Goal: Task Accomplishment & Management: Use online tool/utility

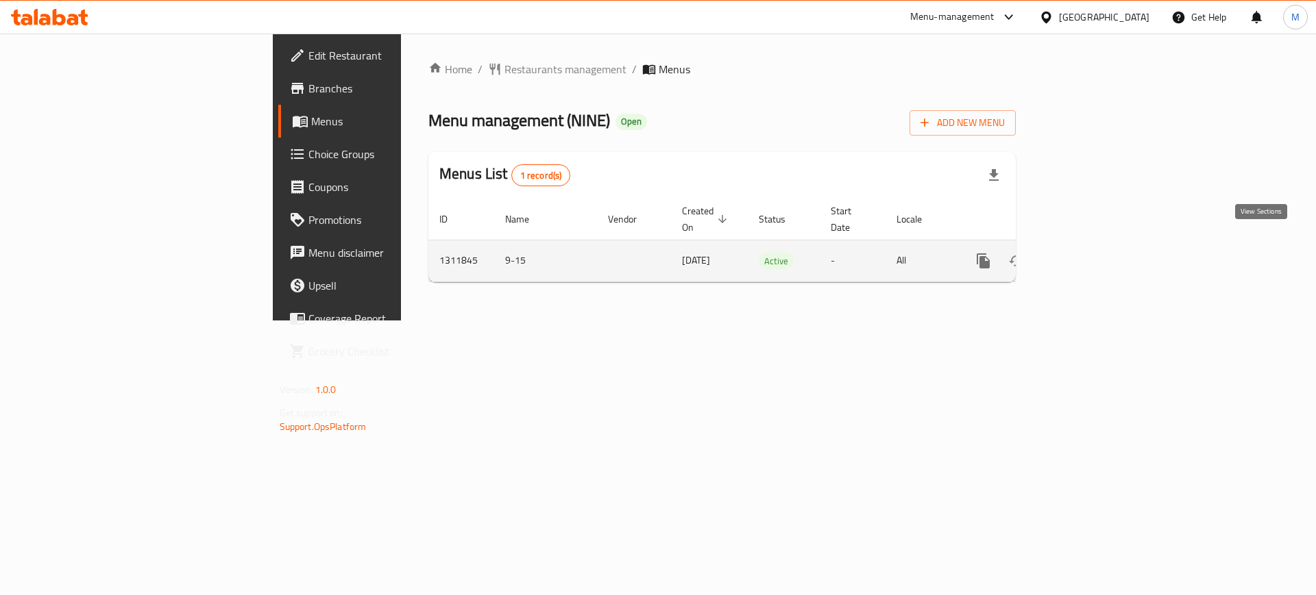
click at [1098, 245] on link "enhanced table" at bounding box center [1081, 261] width 33 height 33
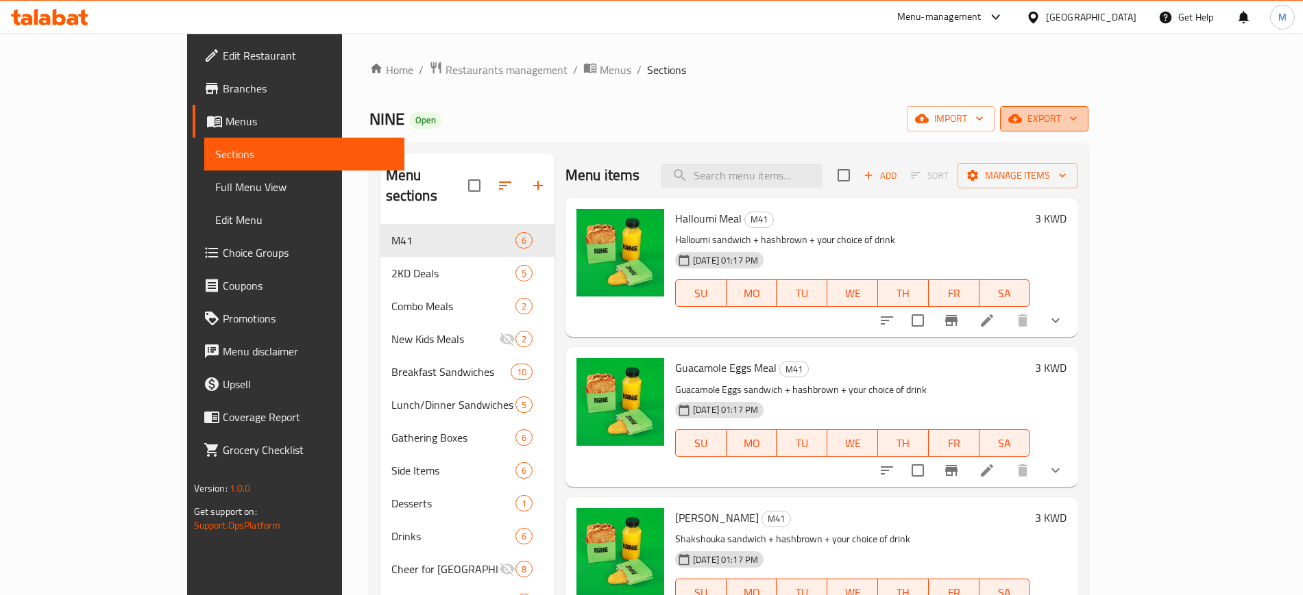
click at [1077, 112] on span "export" at bounding box center [1044, 118] width 66 height 17
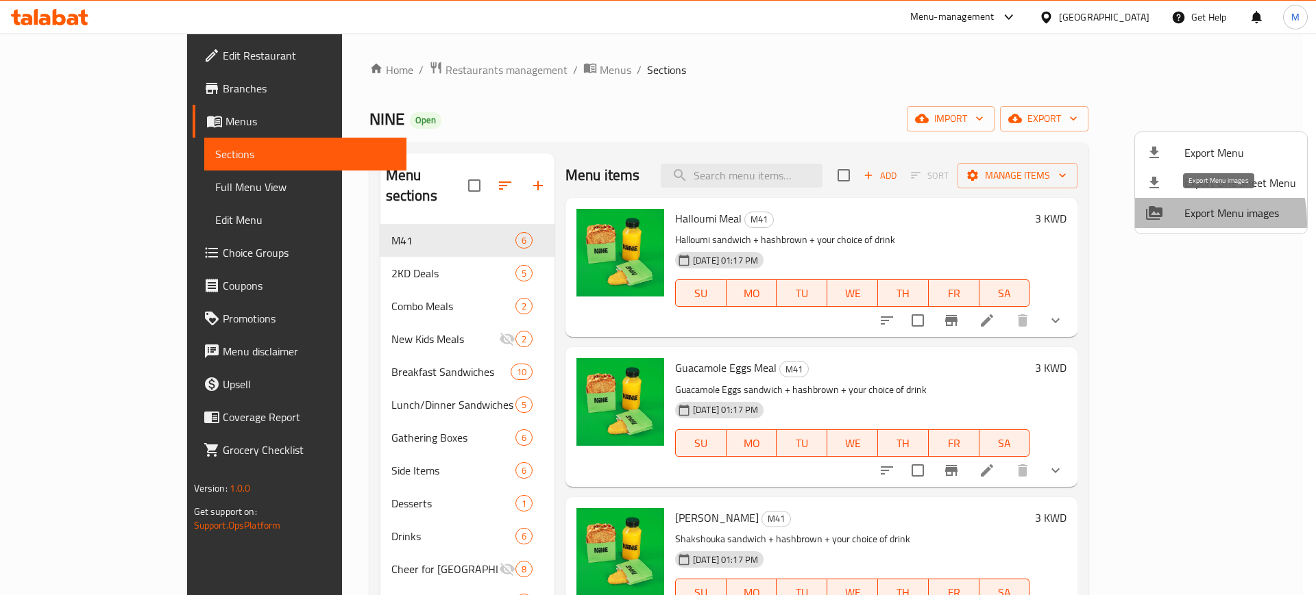
click at [1185, 221] on span "Export Menu images" at bounding box center [1240, 213] width 112 height 16
drag, startPoint x: 809, startPoint y: 80, endPoint x: 843, endPoint y: 69, distance: 36.0
click at [809, 79] on div at bounding box center [658, 297] width 1316 height 595
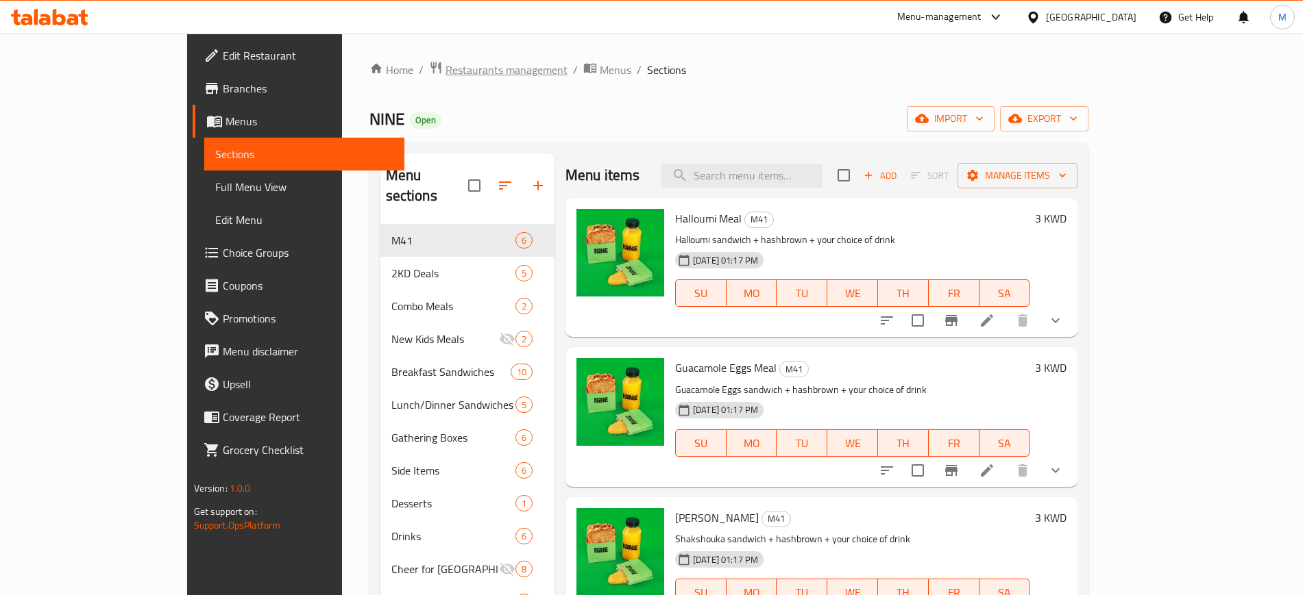
click at [445, 78] on span "Restaurants management" at bounding box center [506, 70] width 122 height 16
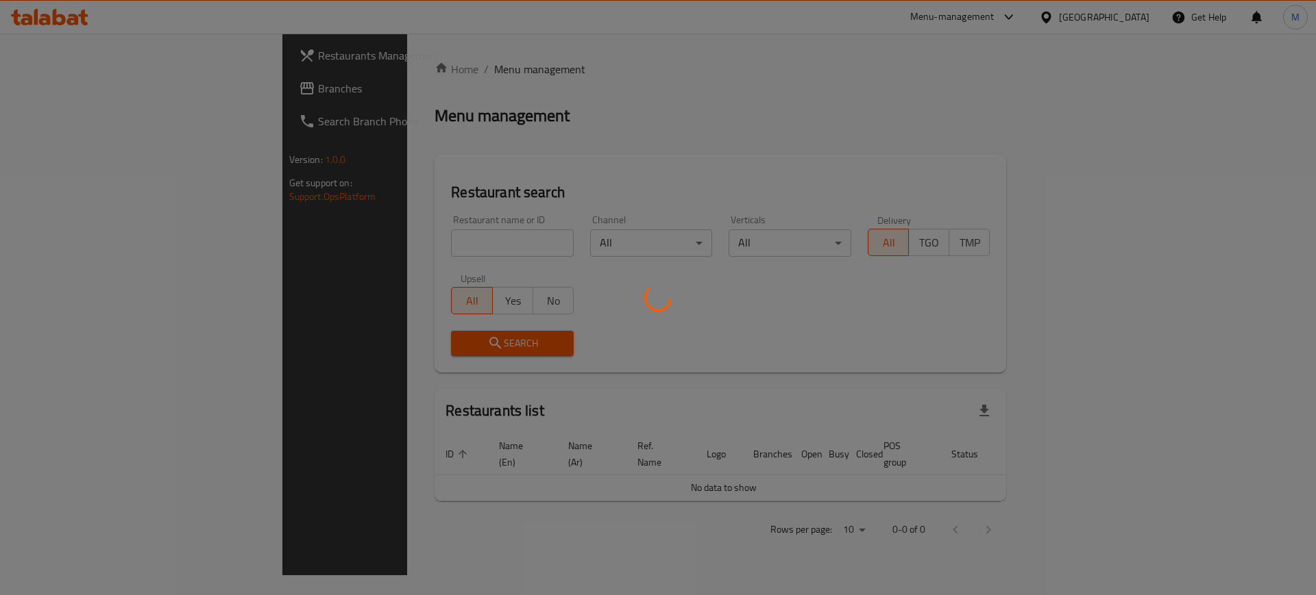
click at [382, 238] on div at bounding box center [658, 297] width 1316 height 595
click at [373, 245] on div at bounding box center [658, 297] width 1316 height 595
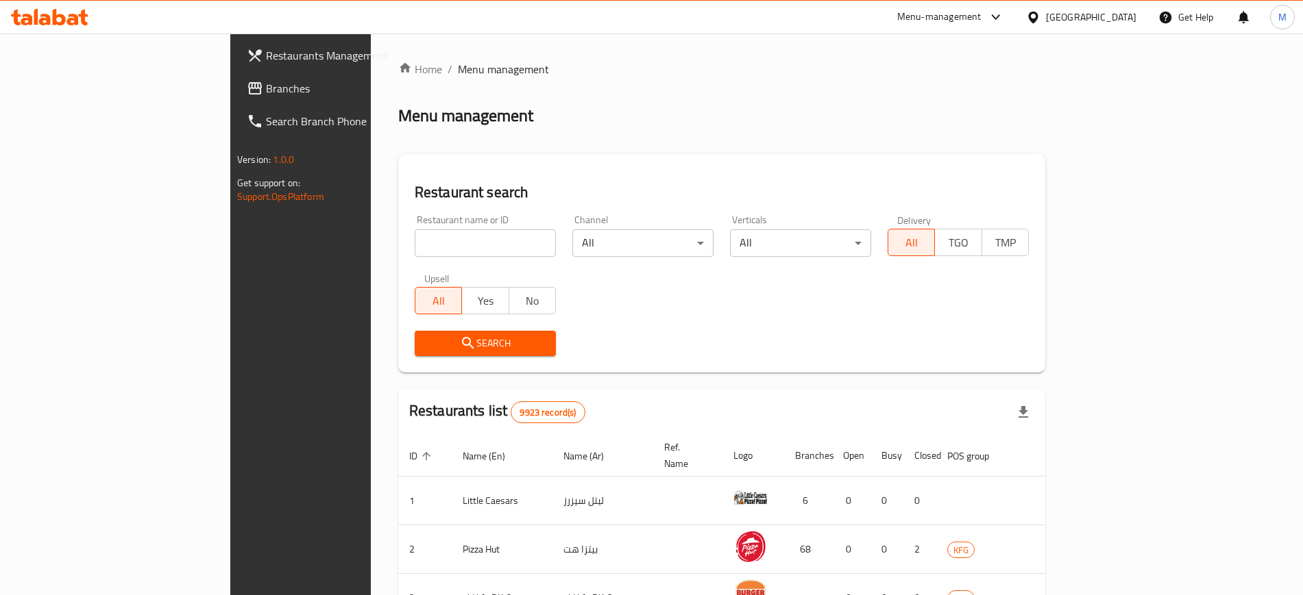
click at [415, 217] on div "Restaurant name or ID Restaurant name or ID" at bounding box center [485, 236] width 141 height 42
click at [415, 238] on input "search" at bounding box center [485, 243] width 141 height 27
type input "nine"
click button "Search" at bounding box center [485, 343] width 141 height 25
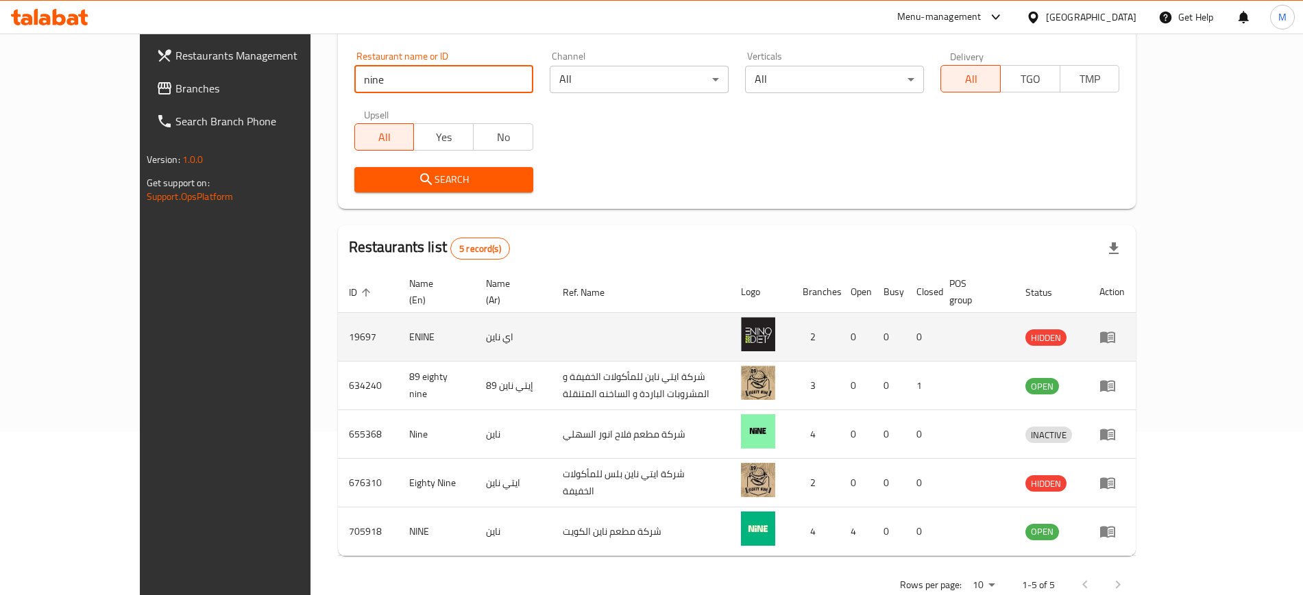
scroll to position [171, 0]
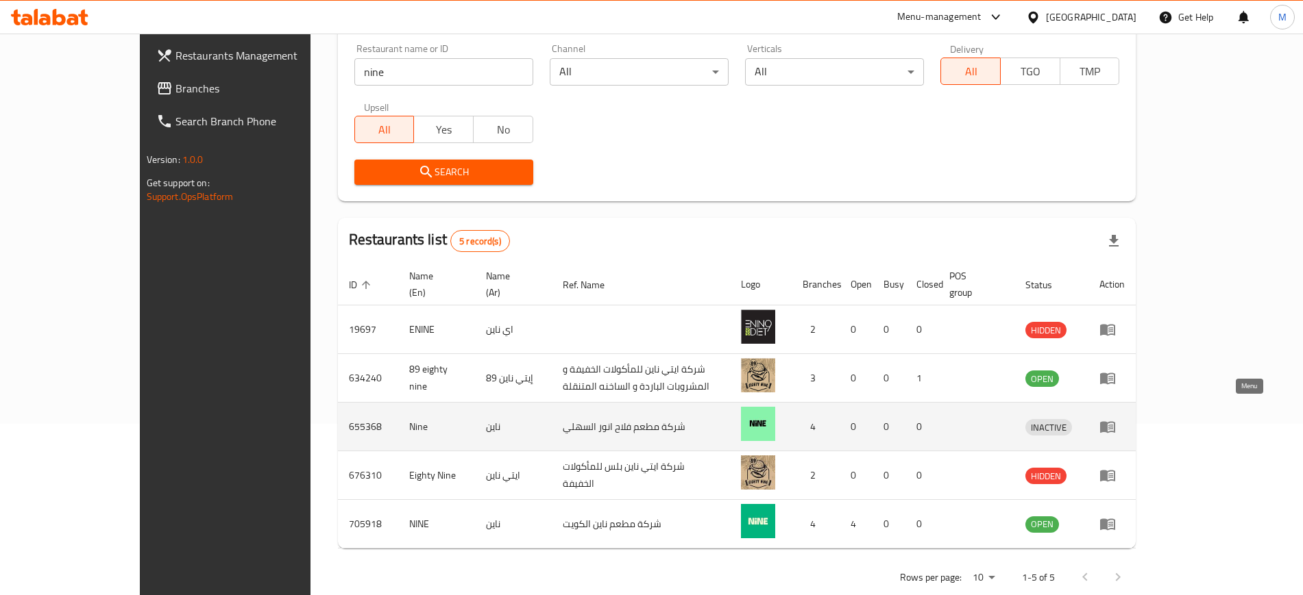
click at [1115, 422] on icon "enhanced table" at bounding box center [1107, 428] width 15 height 12
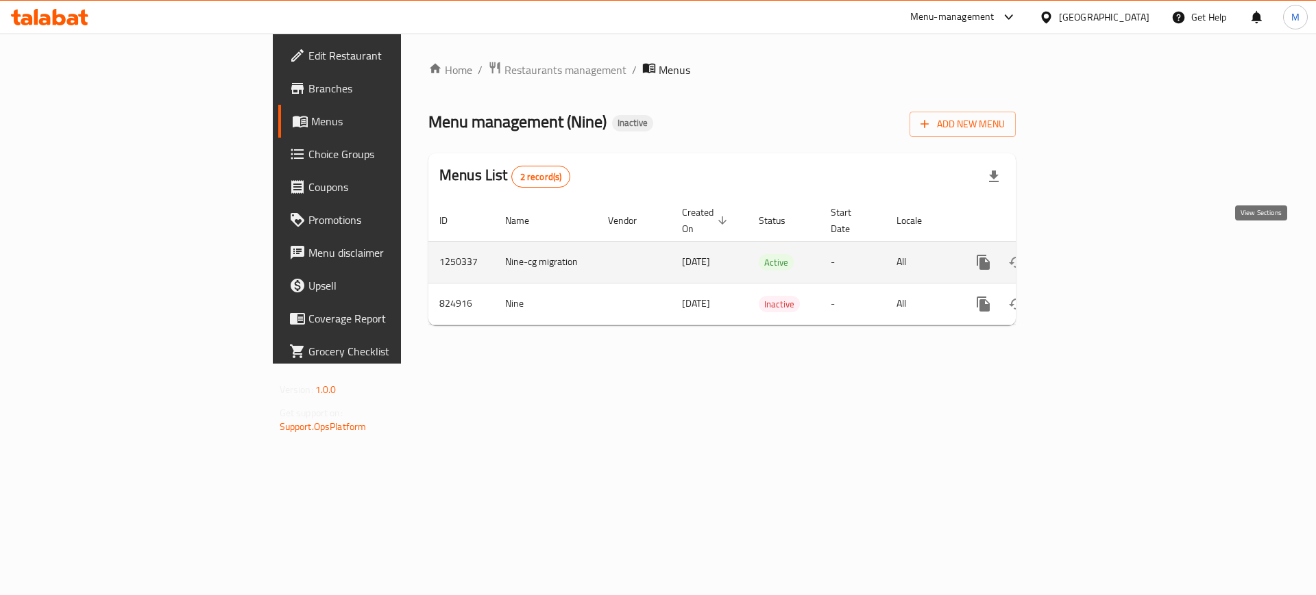
click at [1098, 256] on link "enhanced table" at bounding box center [1081, 262] width 33 height 33
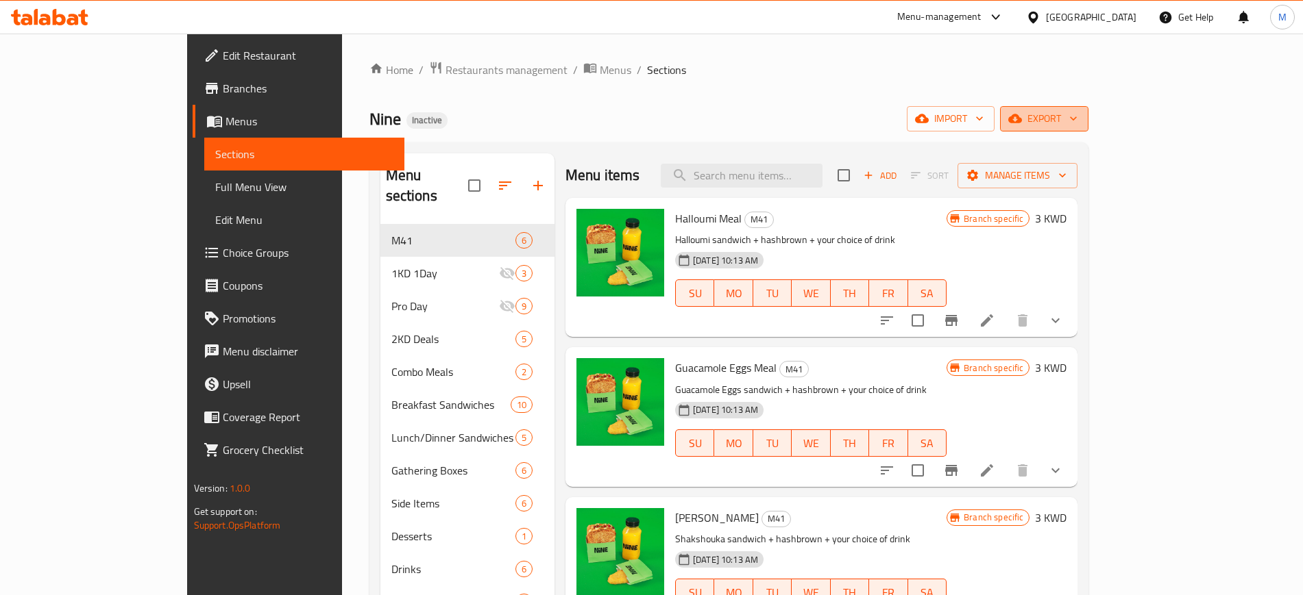
click at [1077, 126] on span "export" at bounding box center [1044, 118] width 66 height 17
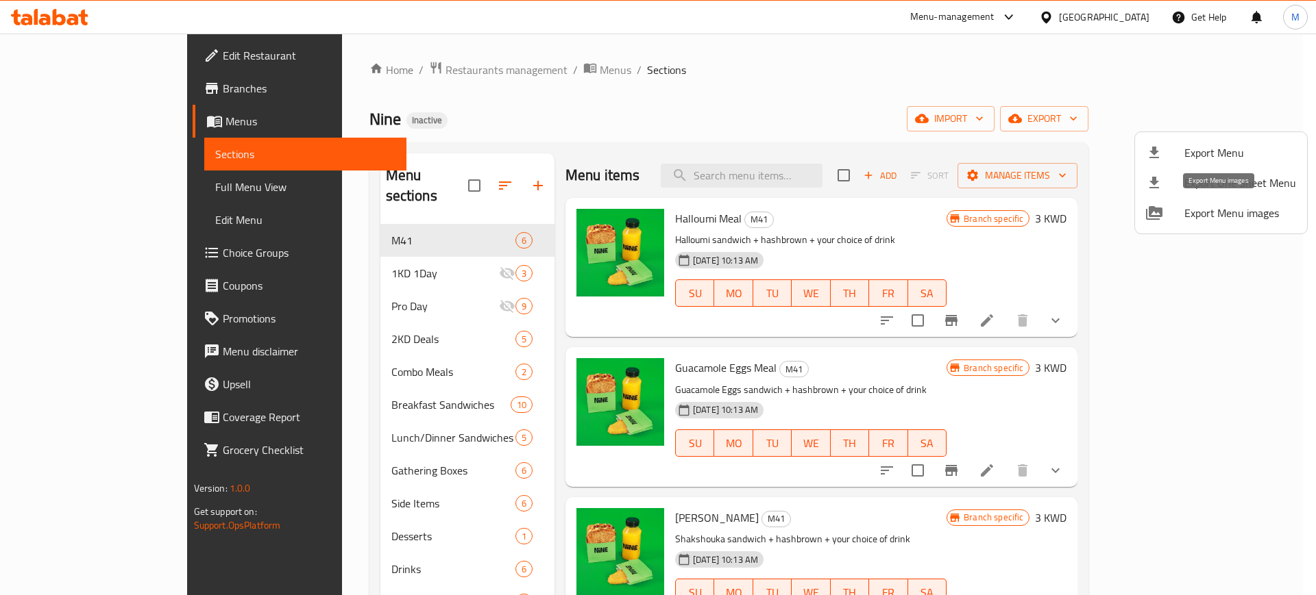
click at [1177, 210] on div at bounding box center [1165, 213] width 38 height 16
click at [453, 115] on div at bounding box center [658, 297] width 1316 height 595
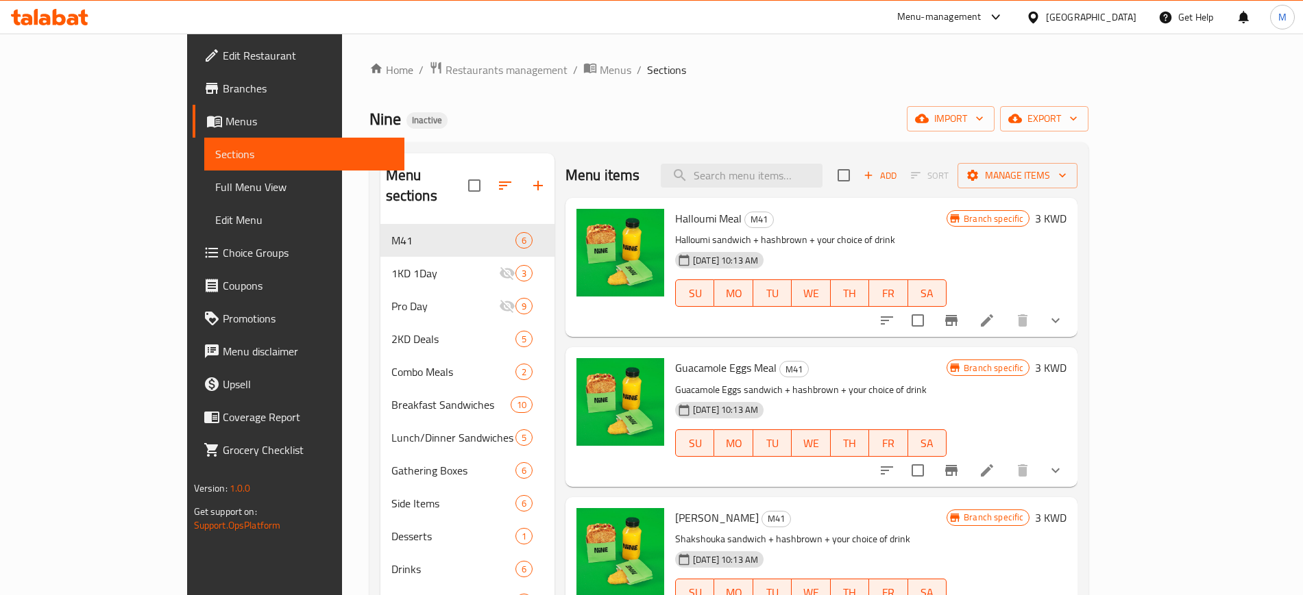
drag, startPoint x: 552, startPoint y: 105, endPoint x: 526, endPoint y: 114, distance: 26.9
click at [545, 107] on div "Home / Restaurants management / Menus / Sections Nine Inactive import export Me…" at bounding box center [728, 410] width 719 height 699
click at [49, 23] on icon at bounding box center [45, 20] width 12 height 12
